Goal: Check status

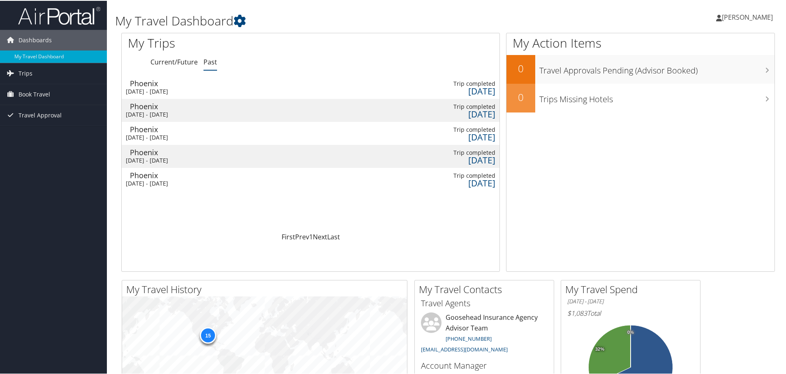
click at [202, 138] on div "Tue 30 Sep 2025 - Thu 2 Oct 2025" at bounding box center [169, 136] width 86 height 7
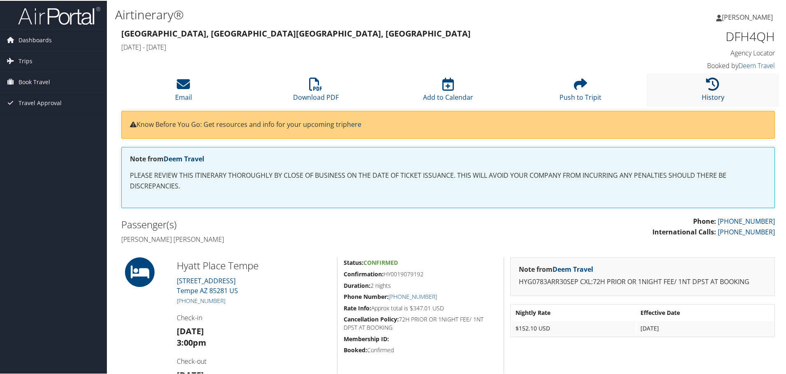
click at [706, 88] on icon at bounding box center [712, 83] width 13 height 13
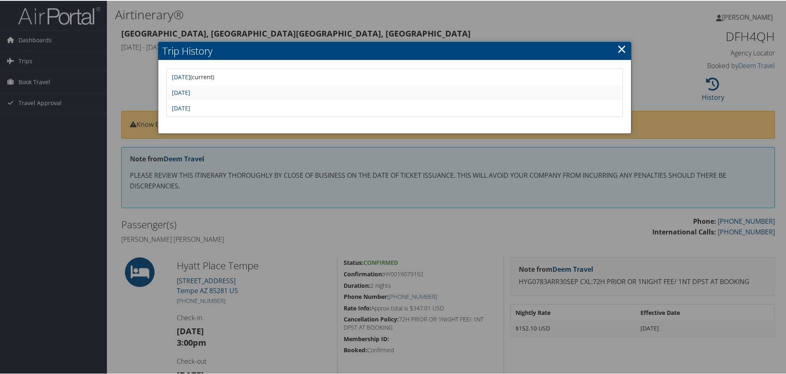
click at [314, 35] on div at bounding box center [394, 187] width 789 height 374
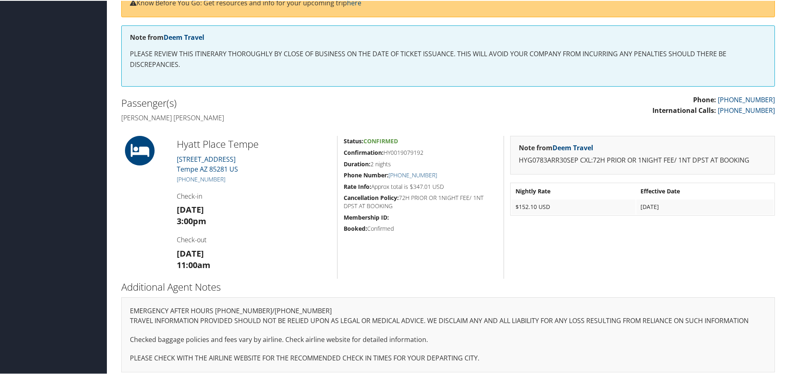
scroll to position [123, 0]
